Goal: Information Seeking & Learning: Learn about a topic

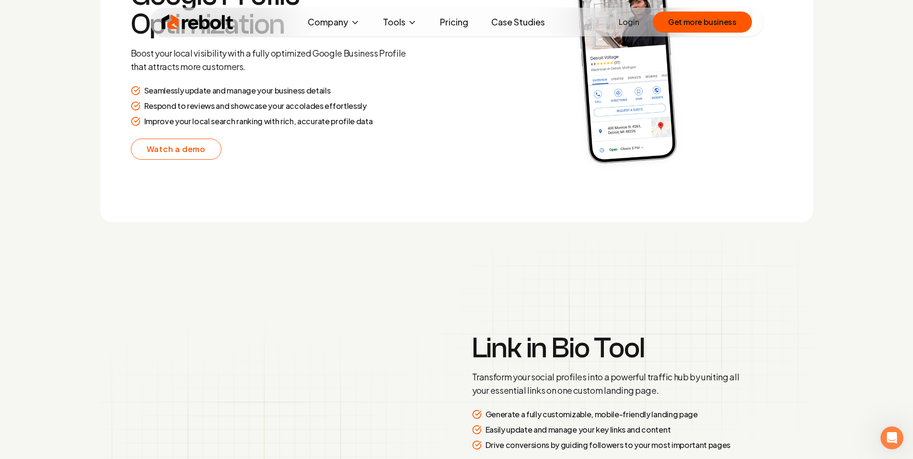
scroll to position [1859, 0]
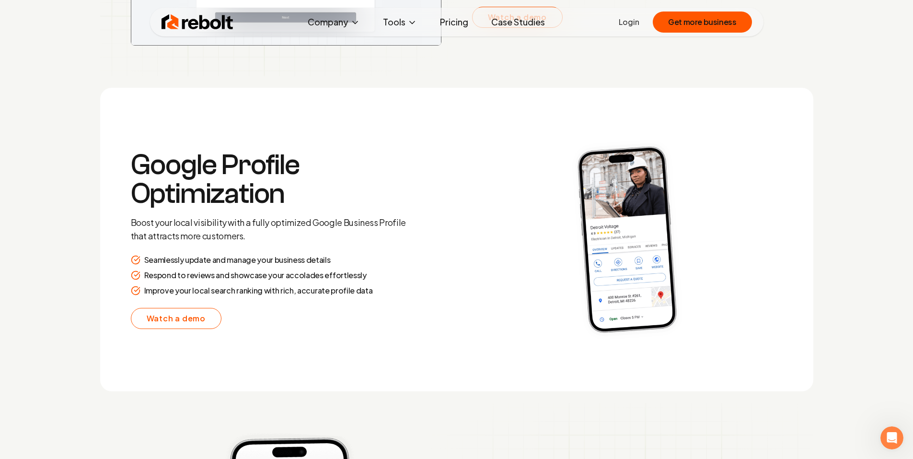
click at [456, 24] on link "Pricing" at bounding box center [454, 21] width 44 height 19
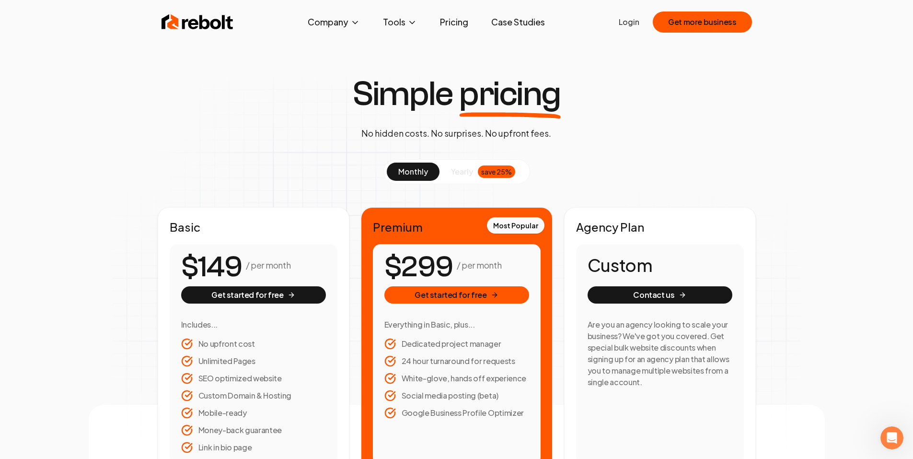
click at [460, 168] on span "yearly" at bounding box center [462, 172] width 22 height 12
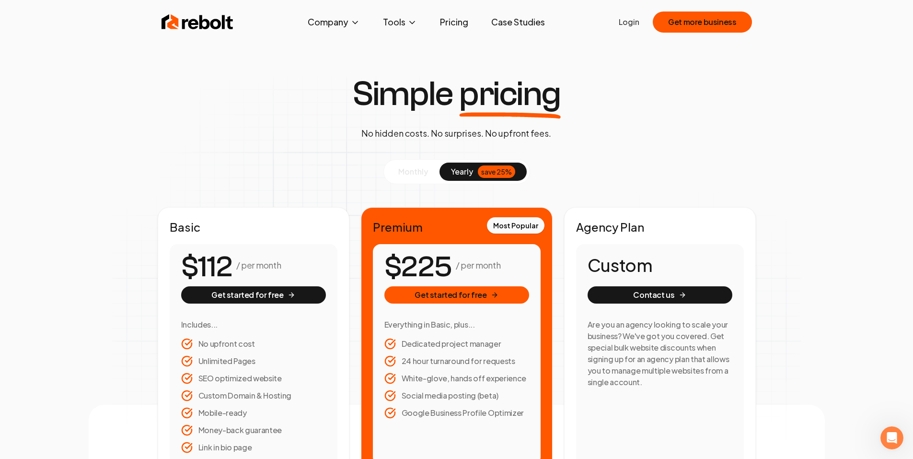
click at [422, 172] on span "monthly" at bounding box center [413, 171] width 30 height 10
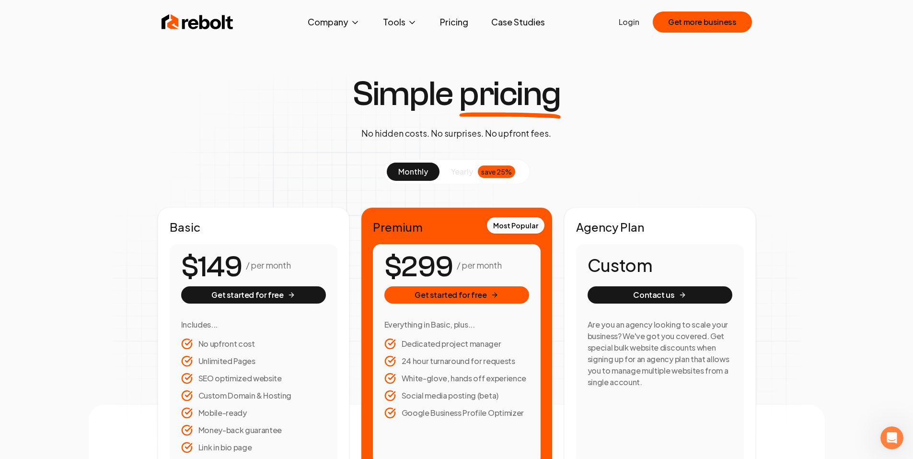
click at [525, 29] on link "Case Studies" at bounding box center [518, 21] width 69 height 19
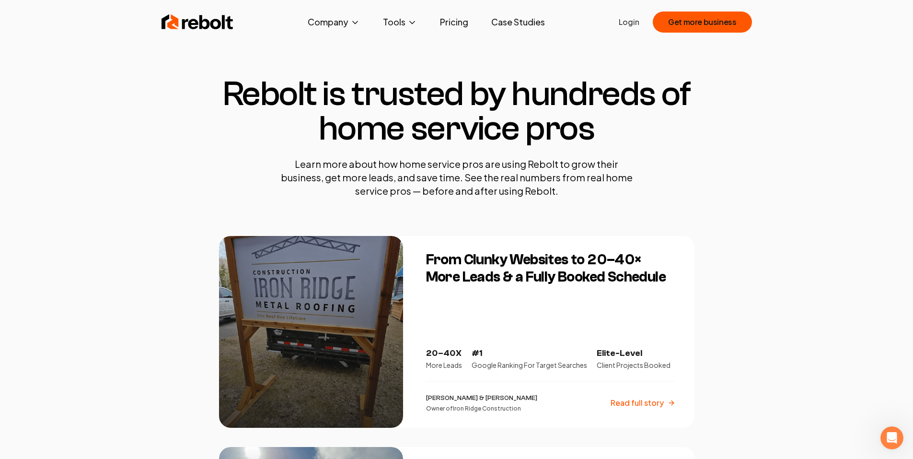
click at [465, 25] on link "Pricing" at bounding box center [454, 21] width 44 height 19
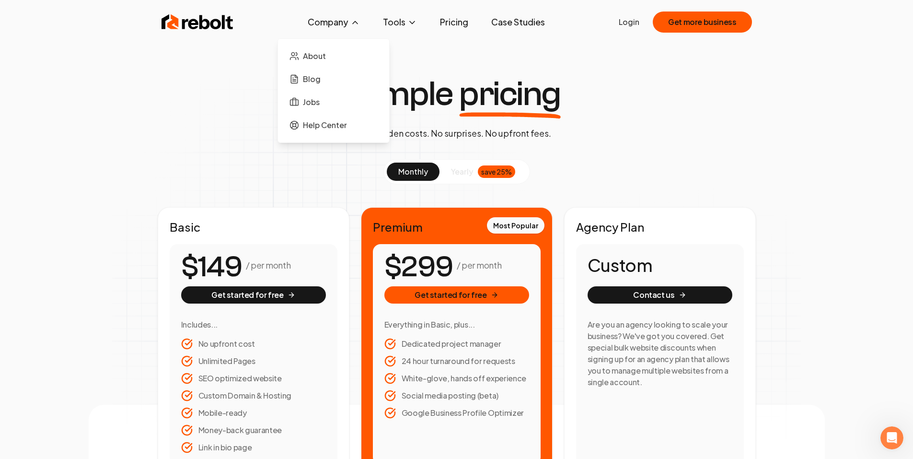
click at [347, 21] on button "Company" at bounding box center [334, 21] width 68 height 19
click at [217, 23] on img at bounding box center [198, 21] width 72 height 19
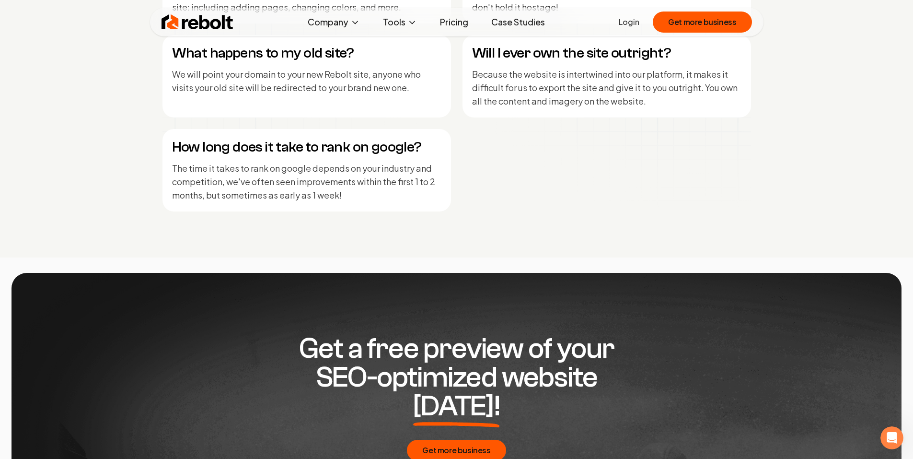
scroll to position [4255, 0]
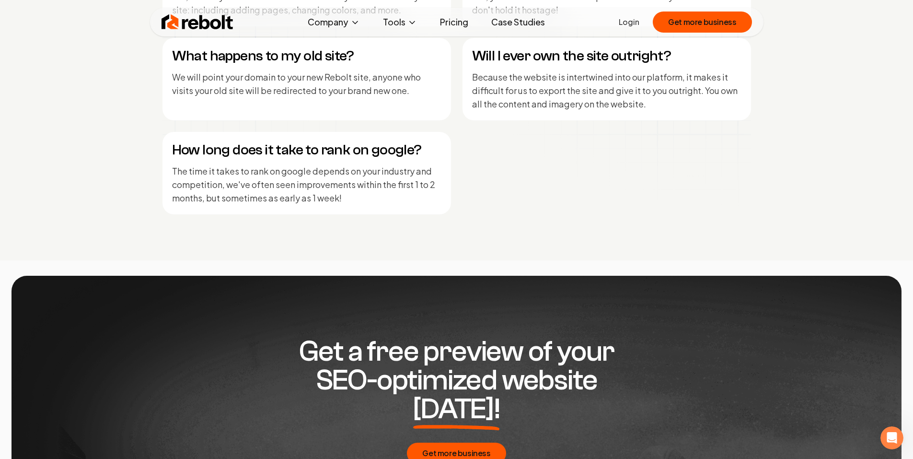
click at [218, 28] on img at bounding box center [198, 21] width 72 height 19
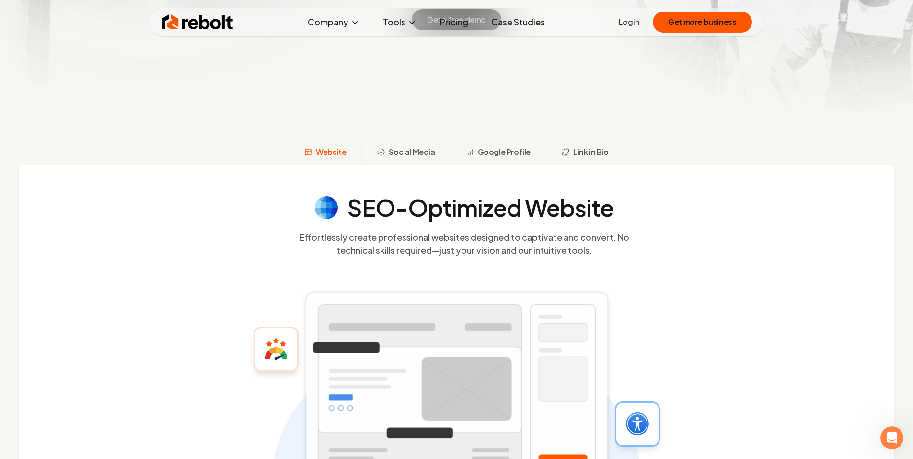
scroll to position [192, 0]
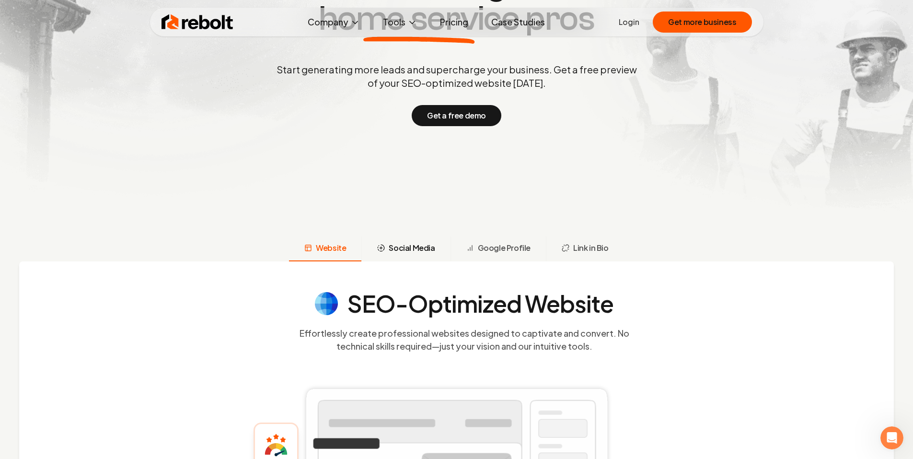
click at [414, 244] on span "Social Media" at bounding box center [412, 248] width 46 height 12
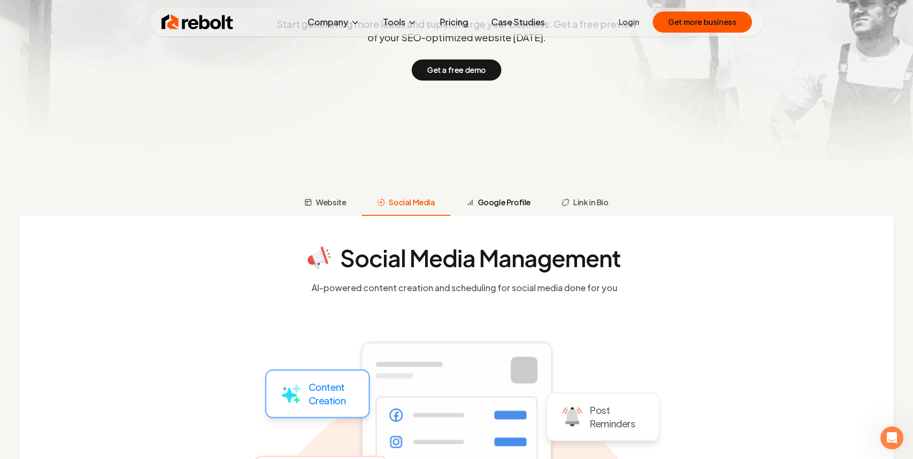
click at [486, 208] on span "Google Profile" at bounding box center [504, 203] width 53 height 12
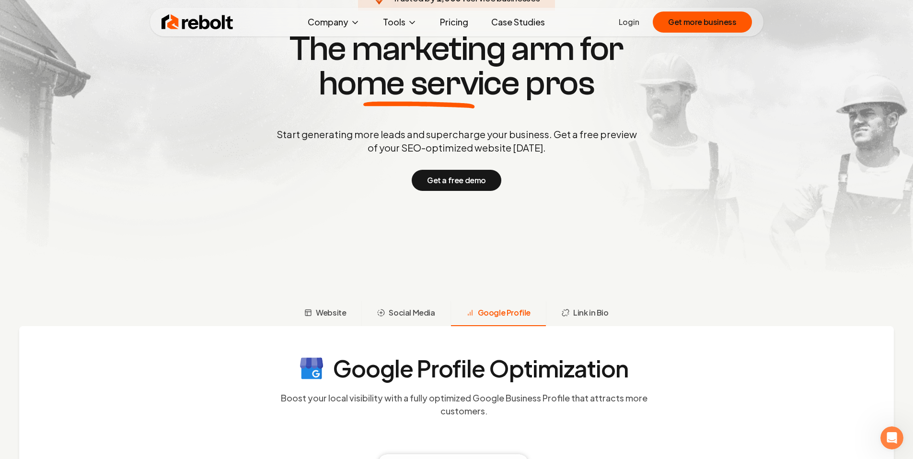
scroll to position [0, 0]
